Goal: Information Seeking & Learning: Learn about a topic

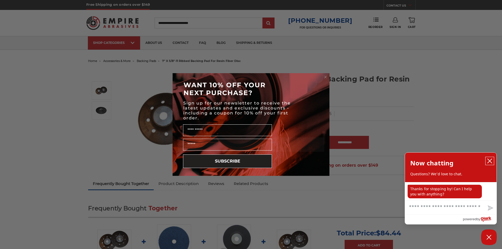
click at [490, 162] on icon "close chatbox" at bounding box center [489, 161] width 4 height 4
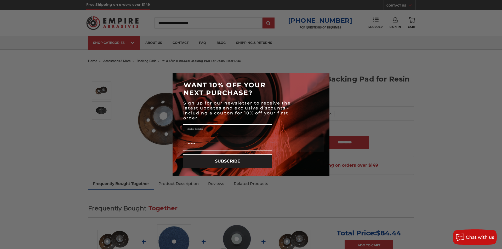
click at [326, 76] on circle "Close dialog" at bounding box center [325, 77] width 5 height 5
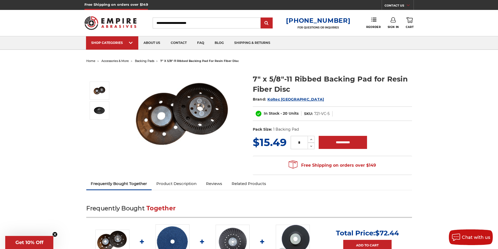
click at [278, 99] on span "Koltec [GEOGRAPHIC_DATA]" at bounding box center [295, 99] width 56 height 5
